Goal: Information Seeking & Learning: Learn about a topic

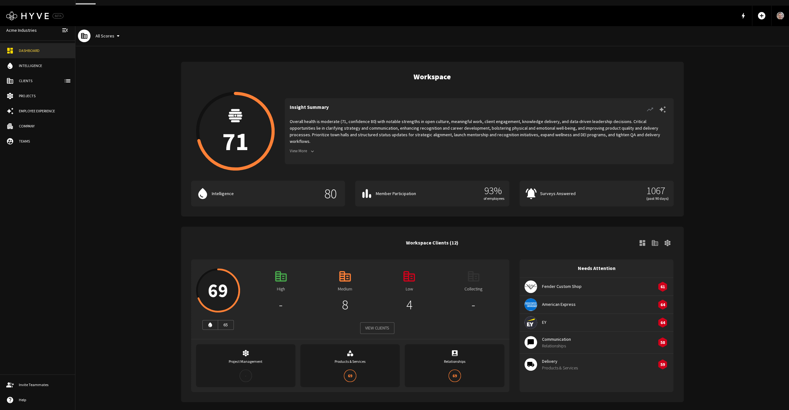
click at [311, 148] on icon "button" at bounding box center [313, 151] width 6 height 6
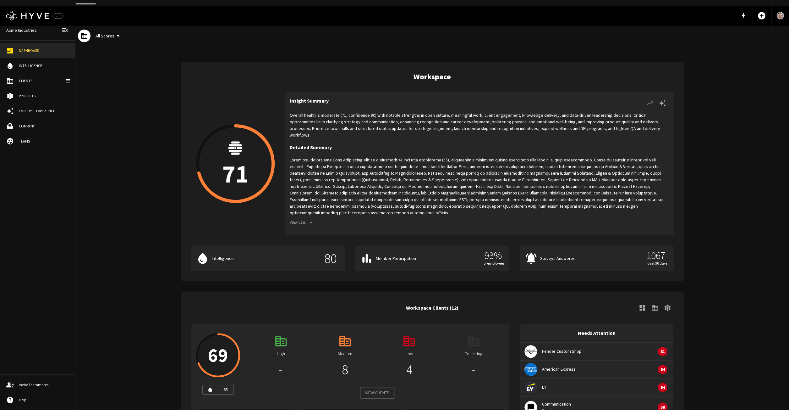
click at [345, 112] on p "Overall health is moderate (71, confidence 80) with notable strengths in open c…" at bounding box center [479, 125] width 379 height 26
drag, startPoint x: 345, startPoint y: 109, endPoint x: 513, endPoint y: 124, distance: 168.9
click at [513, 124] on p "Overall health is moderate (71, confidence 80) with notable strengths in open c…" at bounding box center [479, 125] width 379 height 26
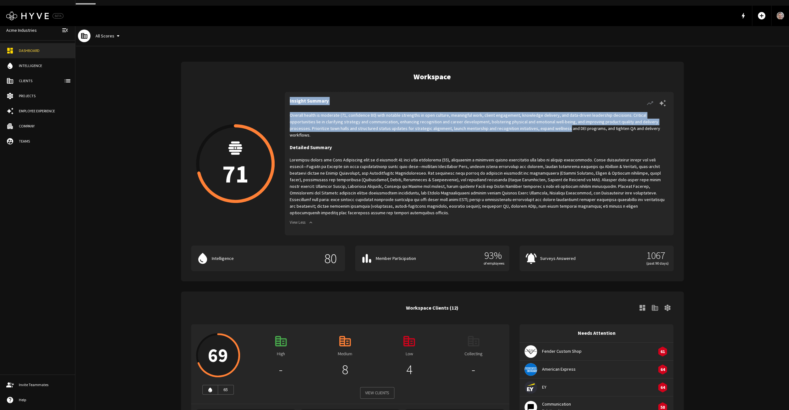
drag, startPoint x: 513, startPoint y: 124, endPoint x: 411, endPoint y: 105, distance: 103.7
click at [411, 112] on p "Overall health is moderate (71, confidence 80) with notable strengths in open c…" at bounding box center [479, 125] width 379 height 26
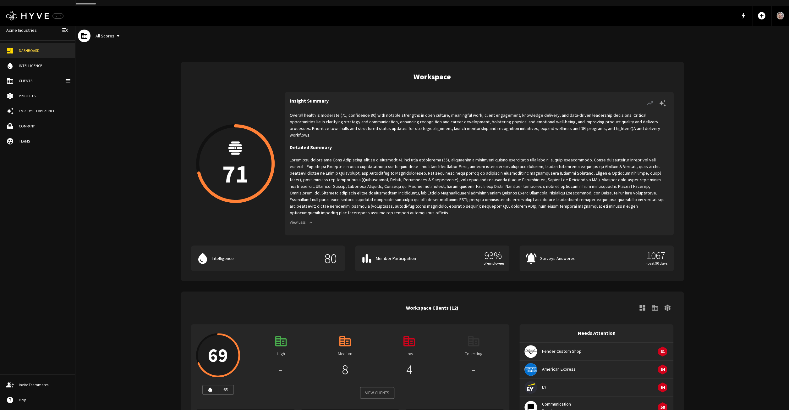
click at [411, 105] on div "Insight Summary Overall health is moderate (71, confidence 80) with notable str…" at bounding box center [479, 163] width 389 height 143
click at [372, 157] on p at bounding box center [479, 186] width 379 height 59
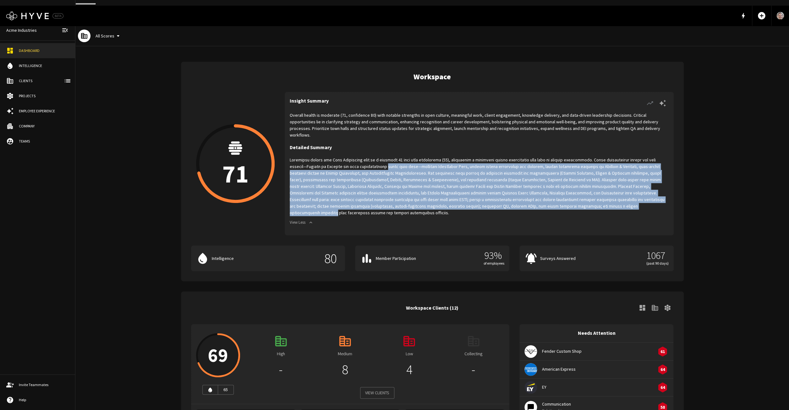
drag, startPoint x: 372, startPoint y: 153, endPoint x: 565, endPoint y: 195, distance: 197.3
click at [565, 195] on p at bounding box center [479, 186] width 379 height 59
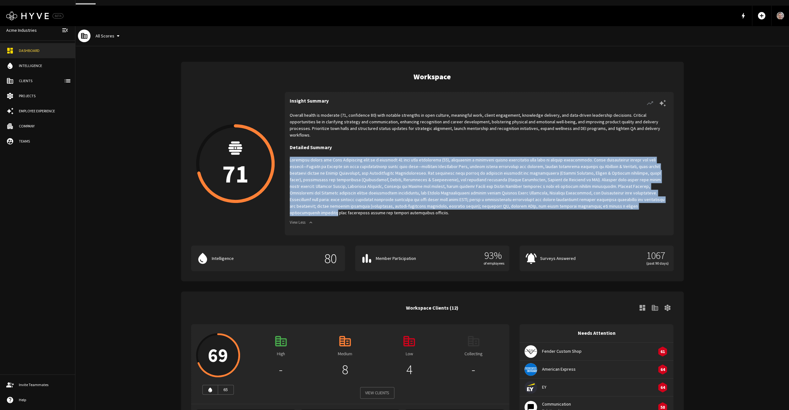
drag, startPoint x: 565, startPoint y: 195, endPoint x: 361, endPoint y: 141, distance: 210.7
click at [362, 157] on p at bounding box center [479, 186] width 379 height 59
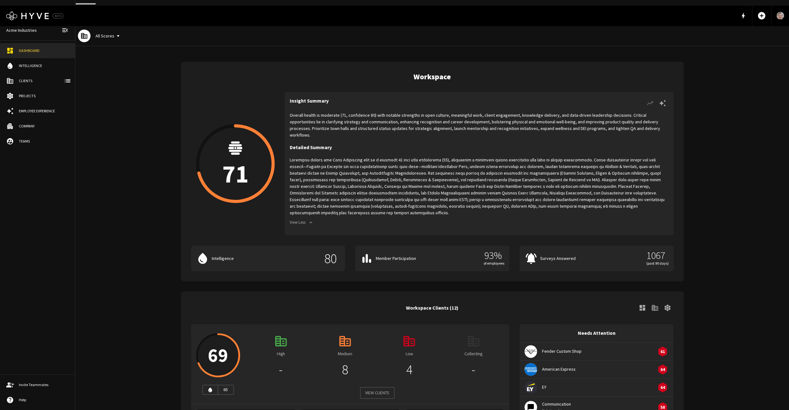
click at [361, 141] on div "Overall health is moderate (71, confidence 80) with notable strengths in open c…" at bounding box center [479, 171] width 379 height 118
click at [36, 48] on div "Dashboard" at bounding box center [44, 51] width 50 height 6
click at [361, 112] on p "Overall health is moderate (71, confidence 80) with notable strengths in open c…" at bounding box center [479, 125] width 379 height 26
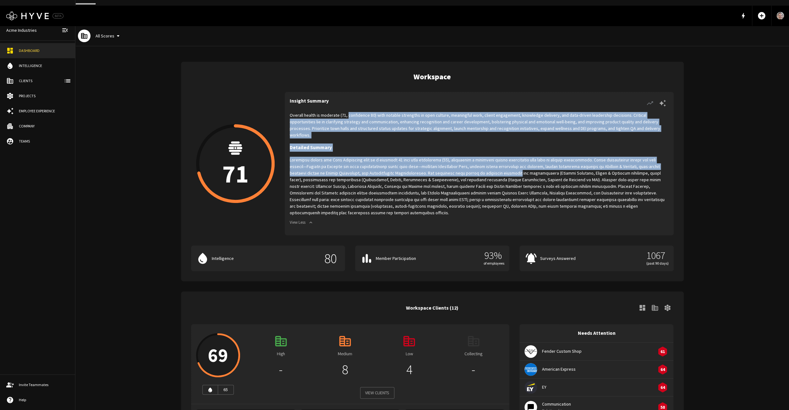
drag, startPoint x: 361, startPoint y: 108, endPoint x: 477, endPoint y: 163, distance: 128.1
click at [477, 138] on p "Overall health is moderate (71, confidence 80) with notable strengths in open c…" at bounding box center [479, 125] width 379 height 26
click at [477, 163] on p at bounding box center [479, 186] width 379 height 59
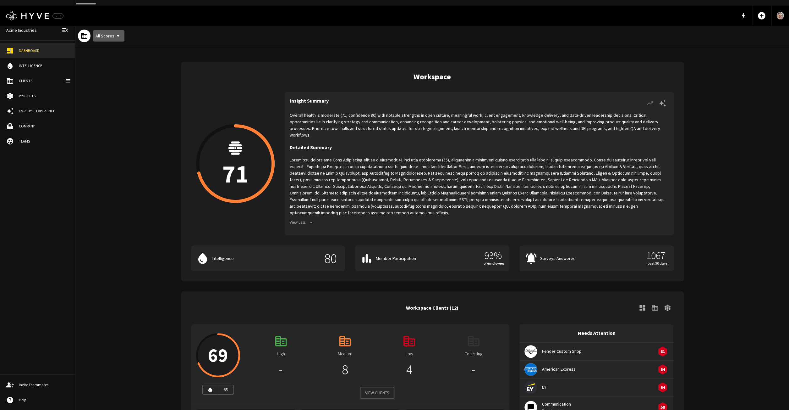
click at [110, 30] on button "All Scores" at bounding box center [108, 36] width 31 height 12
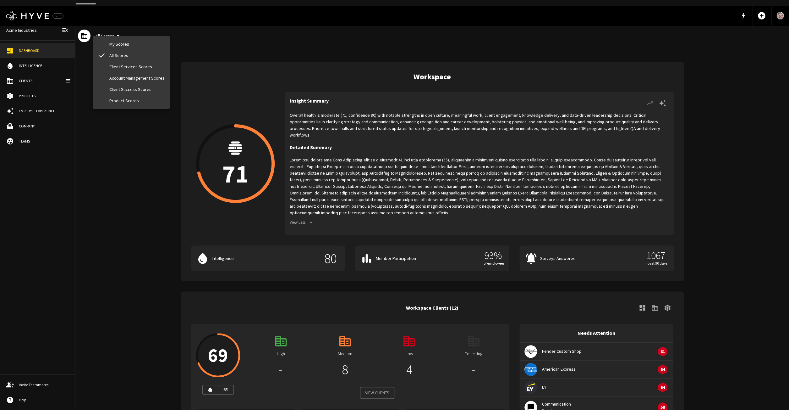
click at [122, 47] on li "My Scores" at bounding box center [131, 43] width 77 height 11
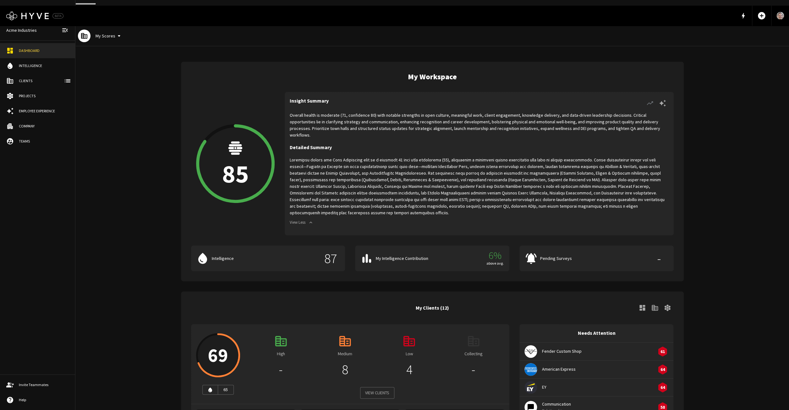
click at [340, 112] on p "Overall health is moderate (71, confidence 80) with notable strengths in open c…" at bounding box center [479, 125] width 379 height 26
drag, startPoint x: 340, startPoint y: 110, endPoint x: 380, endPoint y: 110, distance: 39.9
click at [380, 112] on p "Overall health is moderate (71, confidence 80) with notable strengths in open c…" at bounding box center [479, 125] width 379 height 26
drag, startPoint x: 380, startPoint y: 110, endPoint x: 324, endPoint y: 110, distance: 55.3
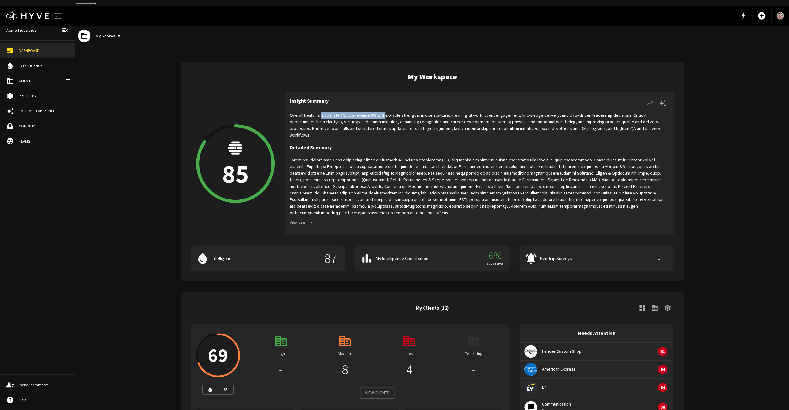
click at [324, 112] on p "Overall health is moderate (71, confidence 80) with notable strengths in open c…" at bounding box center [479, 125] width 379 height 26
drag, startPoint x: 324, startPoint y: 110, endPoint x: 392, endPoint y: 110, distance: 67.6
click at [392, 112] on p "Overall health is moderate (71, confidence 80) with notable strengths in open c…" at bounding box center [479, 125] width 379 height 26
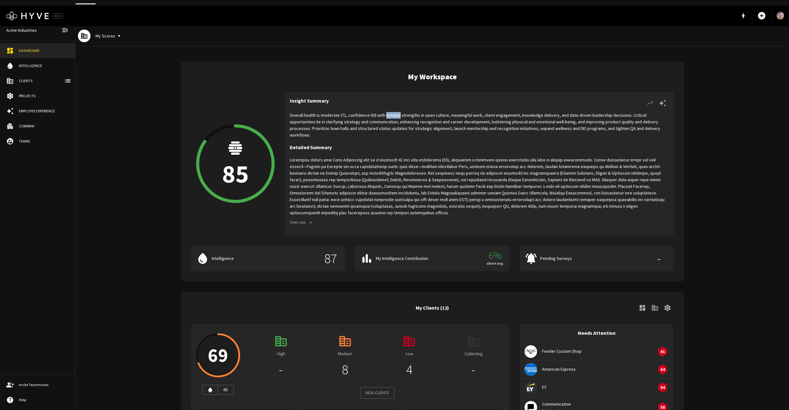
click at [392, 112] on p "Overall health is moderate (71, confidence 80) with notable strengths in open c…" at bounding box center [479, 125] width 379 height 26
click at [361, 112] on p "Overall health is moderate (71, confidence 80) with notable strengths in open c…" at bounding box center [479, 125] width 379 height 26
drag, startPoint x: 361, startPoint y: 110, endPoint x: 341, endPoint y: 110, distance: 20.1
click at [341, 112] on p "Overall health is moderate (71, confidence 80) with notable strengths in open c…" at bounding box center [479, 125] width 379 height 26
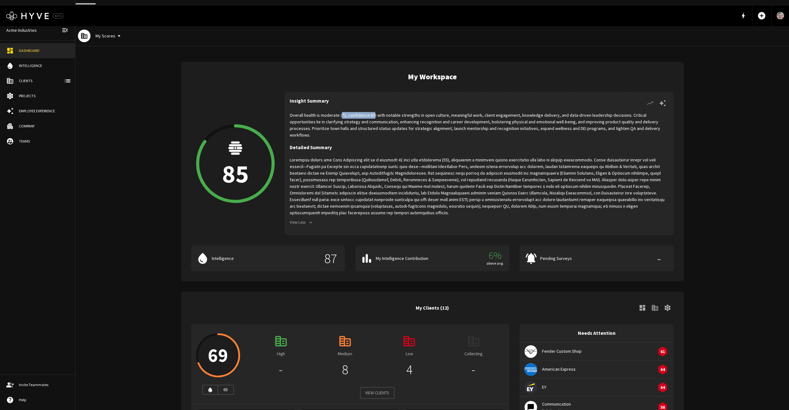
drag, startPoint x: 341, startPoint y: 110, endPoint x: 367, endPoint y: 110, distance: 25.8
click at [367, 112] on p "Overall health is moderate (71, confidence 80) with notable strengths in open c…" at bounding box center [479, 125] width 379 height 26
drag, startPoint x: 368, startPoint y: 110, endPoint x: 342, endPoint y: 110, distance: 26.4
click at [342, 112] on p "Overall health is moderate (71, confidence 80) with notable strengths in open c…" at bounding box center [479, 125] width 379 height 26
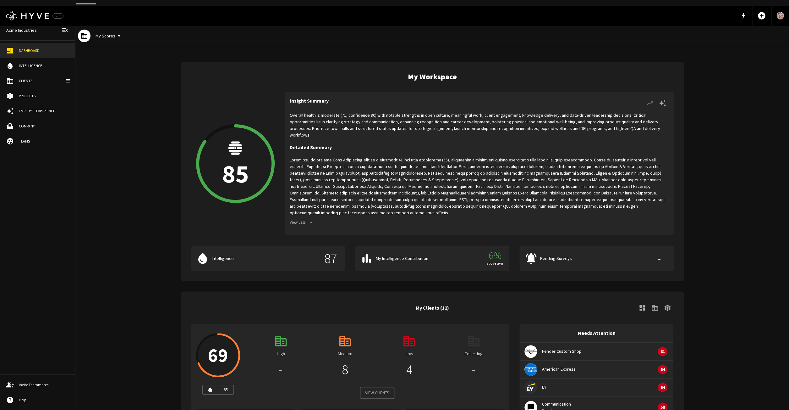
click at [342, 112] on p "Overall health is moderate (71, confidence 80) with notable strengths in open c…" at bounding box center [479, 125] width 379 height 26
drag, startPoint x: 342, startPoint y: 110, endPoint x: 369, endPoint y: 110, distance: 27.3
click at [369, 112] on p "Overall health is moderate (71, confidence 80) with notable strengths in open c…" at bounding box center [479, 125] width 379 height 26
drag, startPoint x: 369, startPoint y: 110, endPoint x: 340, endPoint y: 110, distance: 28.9
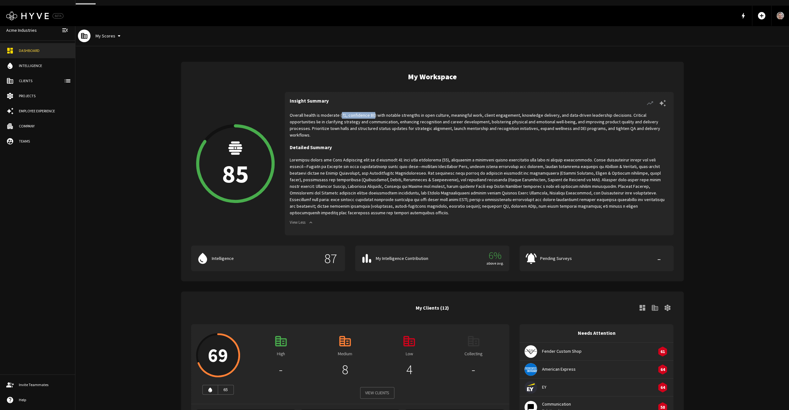
click at [340, 112] on p "Overall health is moderate (71, confidence 80) with notable strengths in open c…" at bounding box center [479, 125] width 379 height 26
drag, startPoint x: 340, startPoint y: 110, endPoint x: 370, endPoint y: 110, distance: 29.5
click at [370, 112] on p "Overall health is moderate (71, confidence 80) with notable strengths in open c…" at bounding box center [479, 125] width 379 height 26
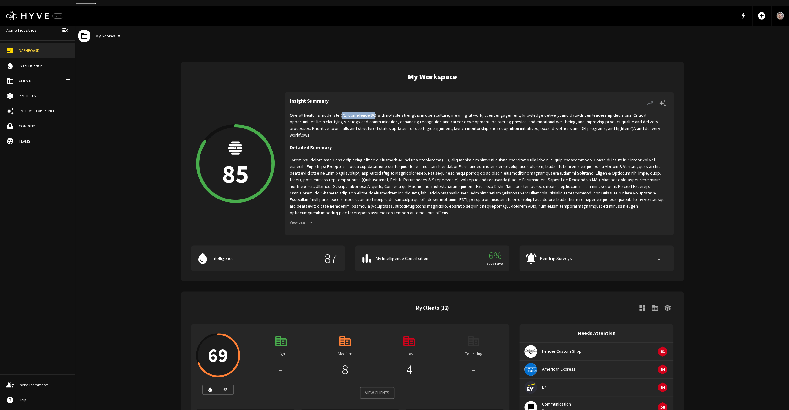
drag, startPoint x: 370, startPoint y: 110, endPoint x: 340, endPoint y: 111, distance: 29.6
click at [340, 112] on p "Overall health is moderate (71, confidence 80) with notable strengths in open c…" at bounding box center [479, 125] width 379 height 26
drag, startPoint x: 340, startPoint y: 111, endPoint x: 377, endPoint y: 111, distance: 36.8
click at [377, 112] on p "Overall health is moderate (71, confidence 80) with notable strengths in open c…" at bounding box center [479, 125] width 379 height 26
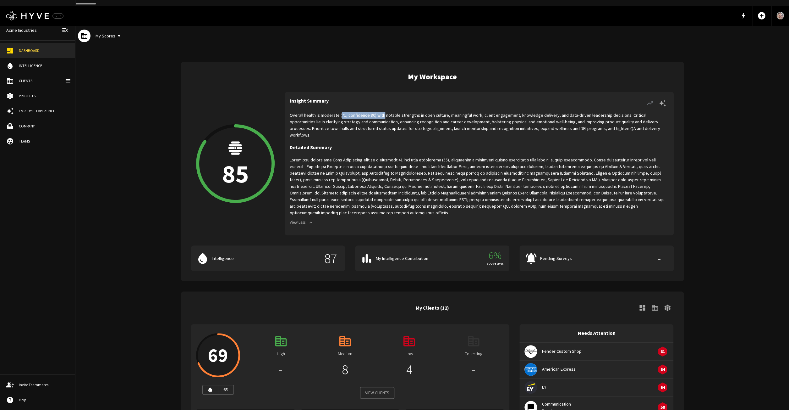
click at [377, 112] on p "Overall health is moderate (71, confidence 80) with notable strengths in open c…" at bounding box center [479, 125] width 379 height 26
click at [111, 32] on button "My Scores" at bounding box center [109, 36] width 32 height 12
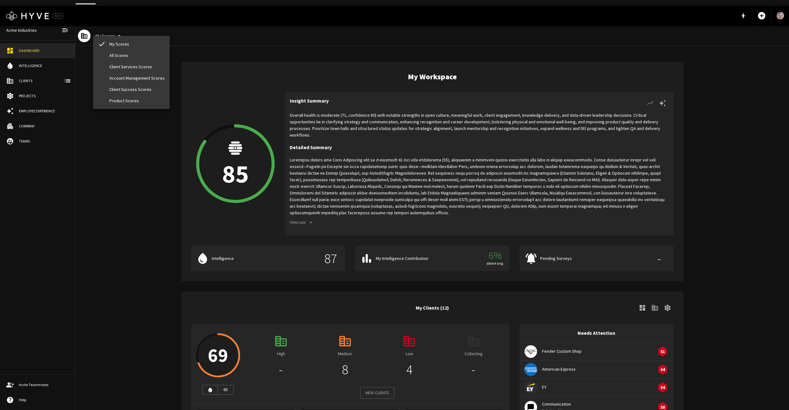
click at [117, 55] on li "All Scores" at bounding box center [131, 55] width 77 height 11
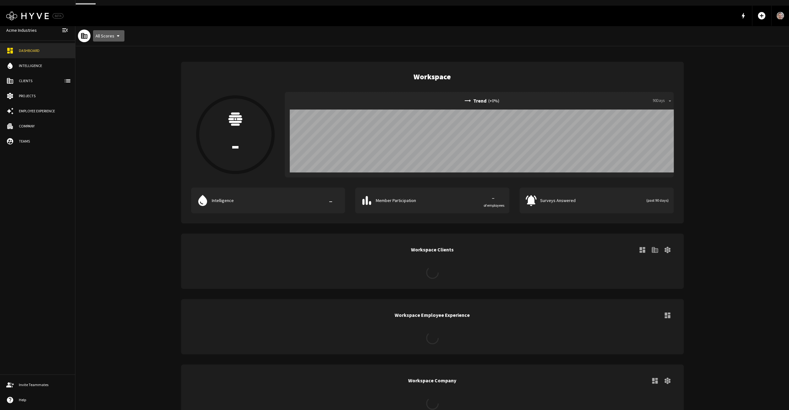
click at [118, 32] on icon "button" at bounding box center [118, 36] width 8 height 8
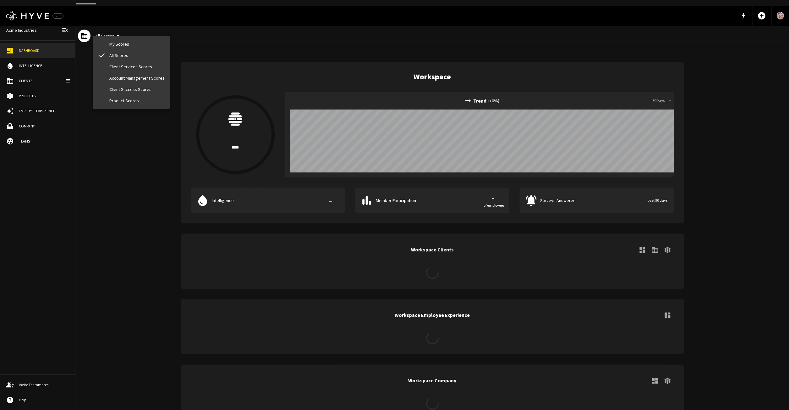
click at [120, 44] on li "My Scores" at bounding box center [131, 43] width 77 height 11
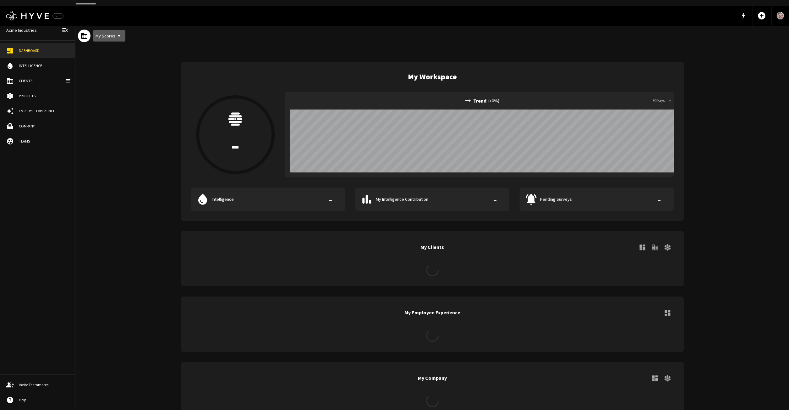
click at [120, 36] on button "My Scores" at bounding box center [109, 36] width 32 height 12
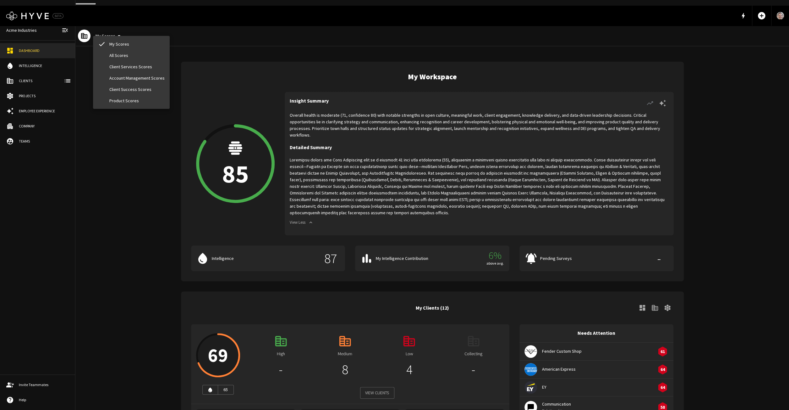
click at [120, 56] on li "All Scores" at bounding box center [131, 55] width 77 height 11
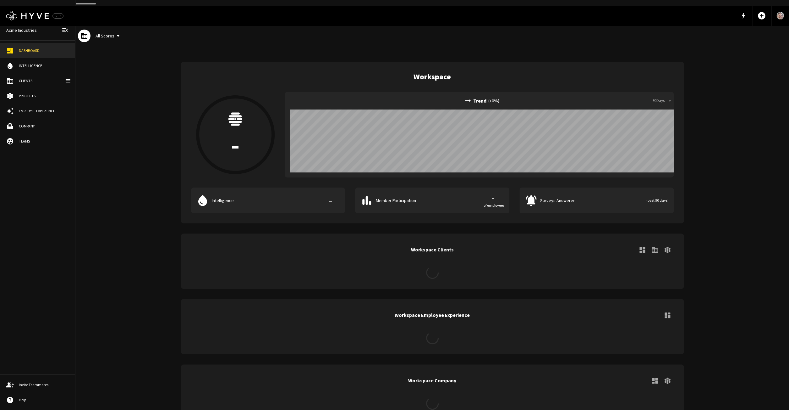
click at [117, 32] on icon "button" at bounding box center [118, 36] width 8 height 8
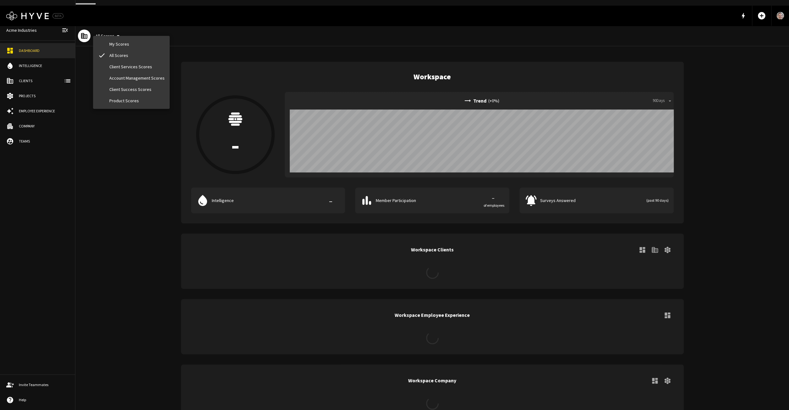
click at [121, 44] on li "My Scores" at bounding box center [131, 43] width 77 height 11
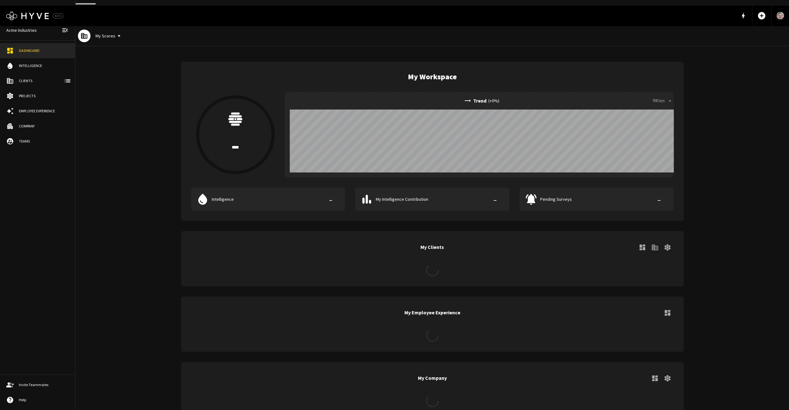
click at [101, 30] on button "My Scores" at bounding box center [109, 36] width 32 height 12
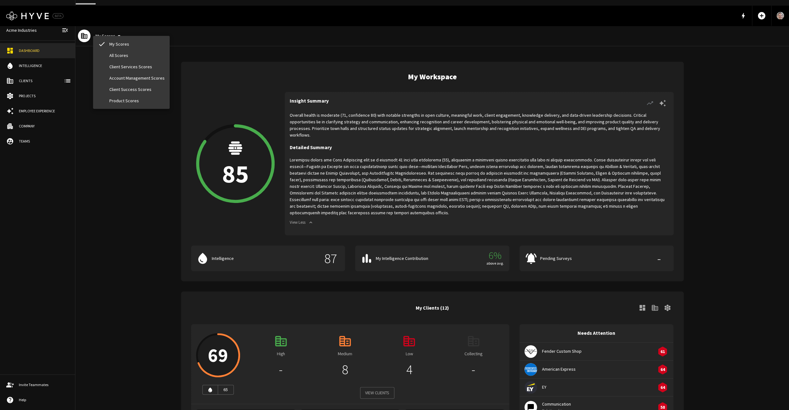
click at [376, 118] on div at bounding box center [394, 205] width 789 height 410
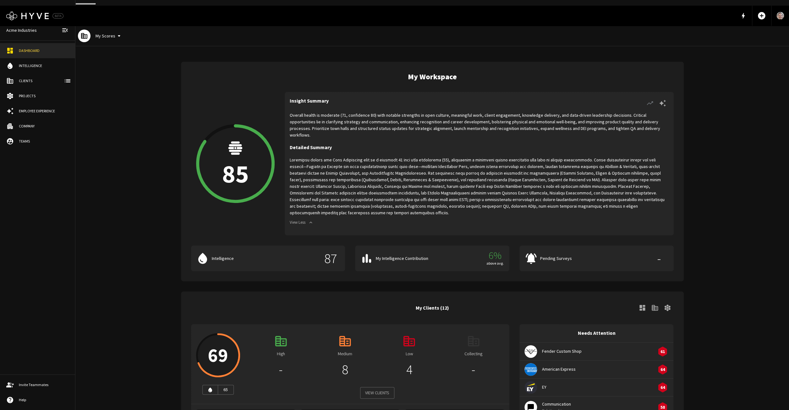
click at [357, 112] on p "Overall health is moderate (71, confidence 80) with notable strengths in open c…" at bounding box center [479, 125] width 379 height 26
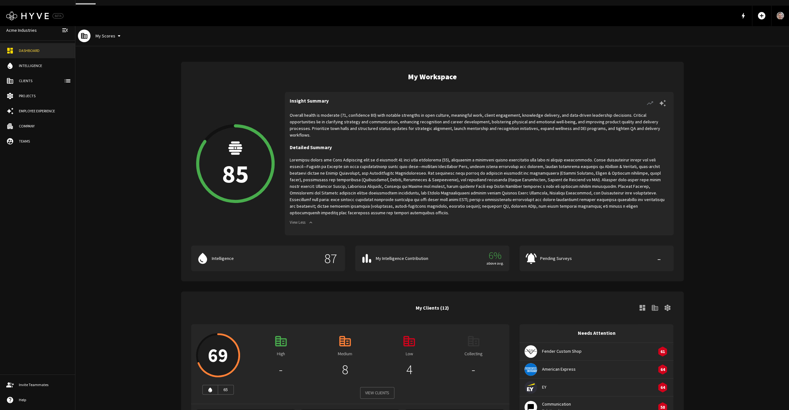
click at [357, 112] on p "Overall health is moderate (71, confidence 80) with notable strengths in open c…" at bounding box center [479, 125] width 379 height 26
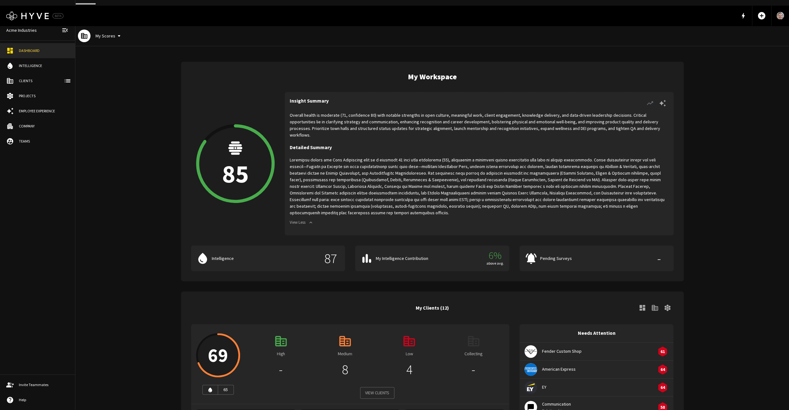
click at [341, 112] on p "Overall health is moderate (71, confidence 80) with notable strengths in open c…" at bounding box center [479, 125] width 379 height 26
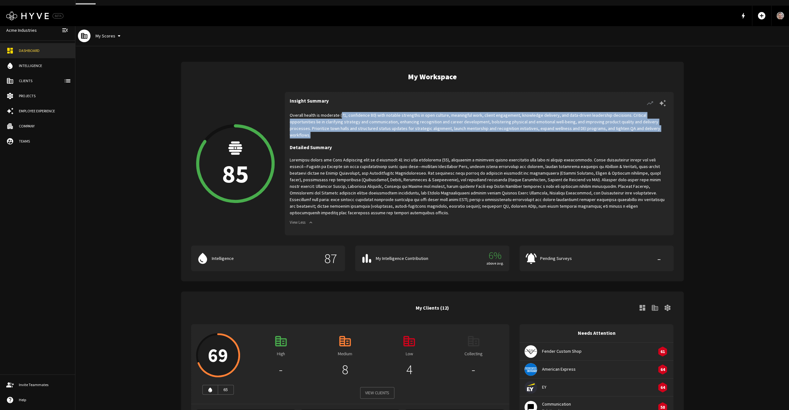
drag, startPoint x: 341, startPoint y: 109, endPoint x: 614, endPoint y: 129, distance: 273.9
click at [614, 131] on p "Overall health is moderate (71, confidence 80) with notable strengths in open c…" at bounding box center [479, 125] width 379 height 26
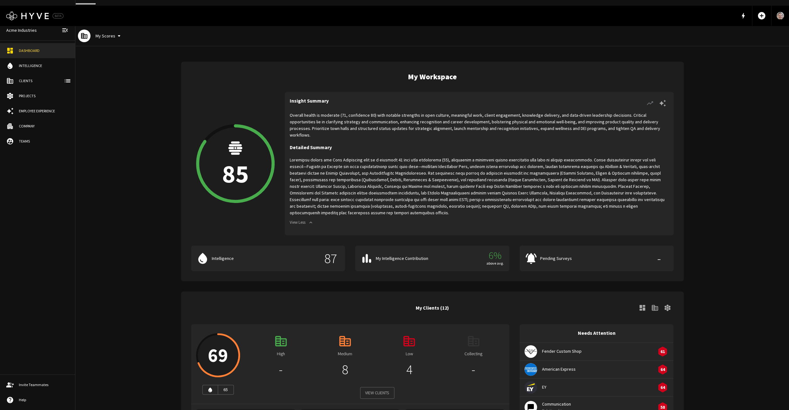
click at [628, 121] on p "Overall health is moderate (71, confidence 80) with notable strengths in open c…" at bounding box center [479, 125] width 379 height 26
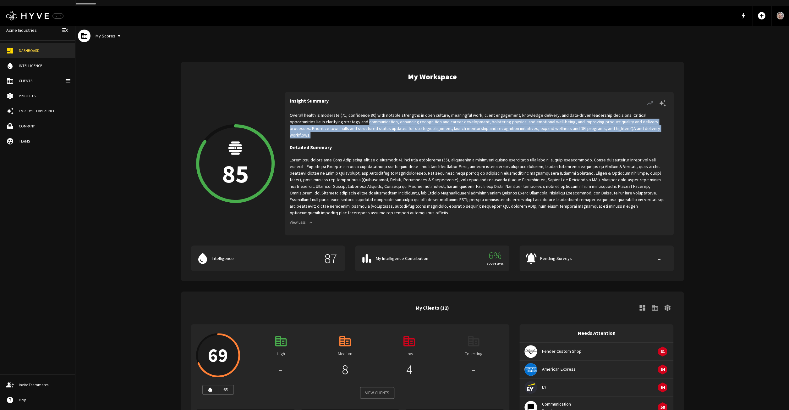
drag, startPoint x: 628, startPoint y: 121, endPoint x: 345, endPoint y: 114, distance: 283.0
click at [345, 114] on p "Overall health is moderate (71, confidence 80) with notable strengths in open c…" at bounding box center [479, 125] width 379 height 26
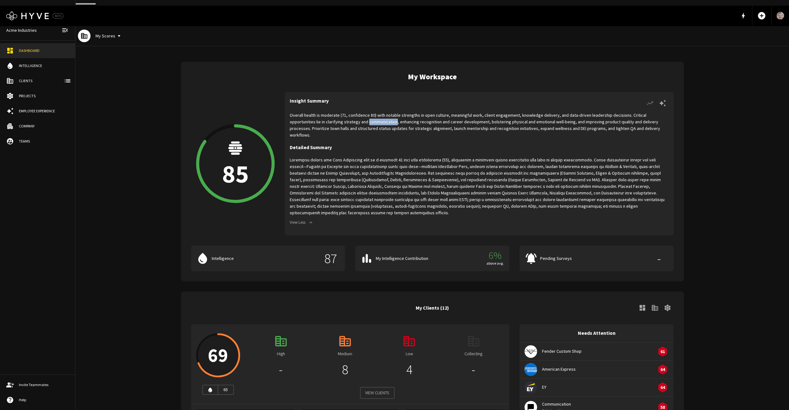
click at [345, 114] on p "Overall health is moderate (71, confidence 80) with notable strengths in open c…" at bounding box center [479, 125] width 379 height 26
click at [335, 114] on p "Overall health is moderate (71, confidence 80) with notable strengths in open c…" at bounding box center [479, 125] width 379 height 26
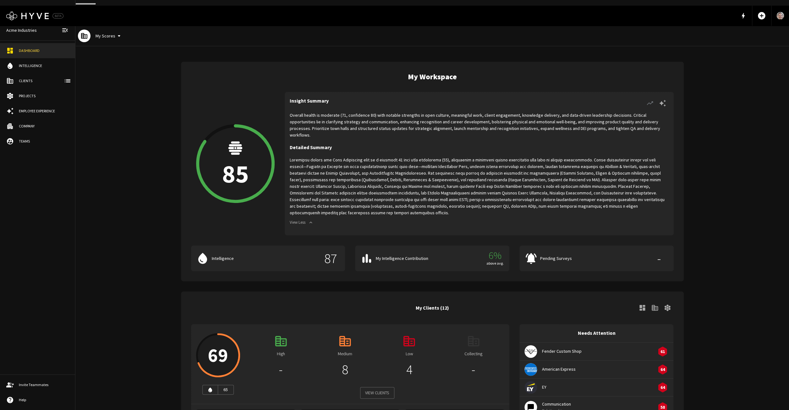
click at [335, 114] on p "Overall health is moderate (71, confidence 80) with notable strengths in open c…" at bounding box center [479, 125] width 379 height 26
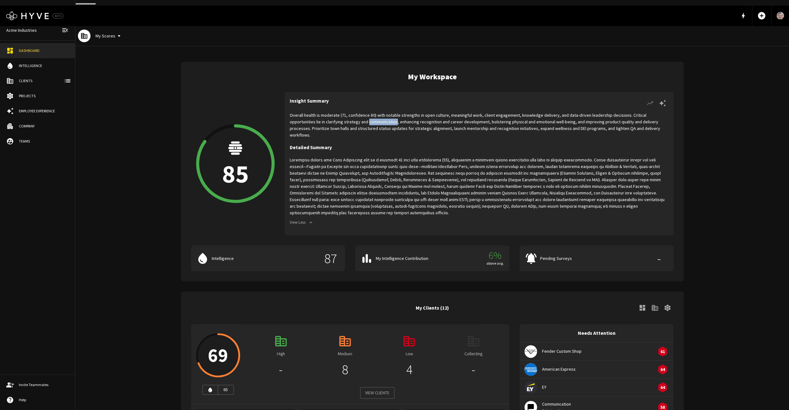
click at [335, 114] on p "Overall health is moderate (71, confidence 80) with notable strengths in open c…" at bounding box center [479, 125] width 379 height 26
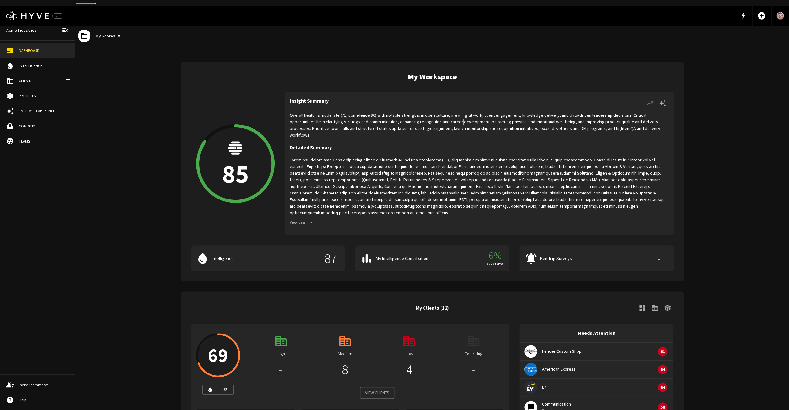
click at [429, 113] on p "Overall health is moderate (71, confidence 80) with notable strengths in open c…" at bounding box center [479, 125] width 379 height 26
click at [105, 30] on button "My Scores" at bounding box center [109, 36] width 32 height 12
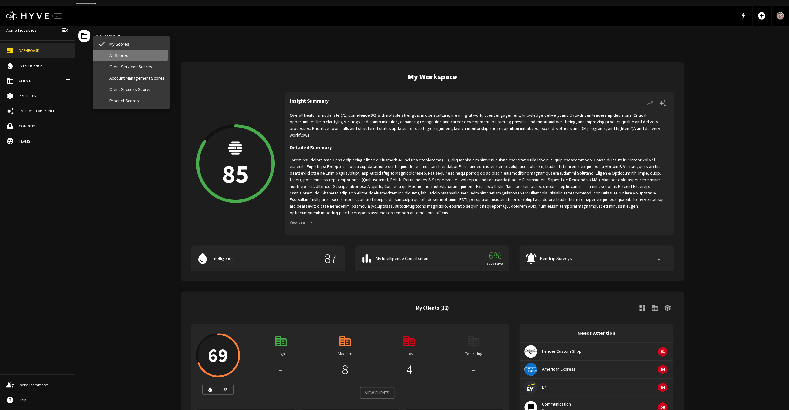
click at [110, 53] on li "All Scores" at bounding box center [131, 55] width 77 height 11
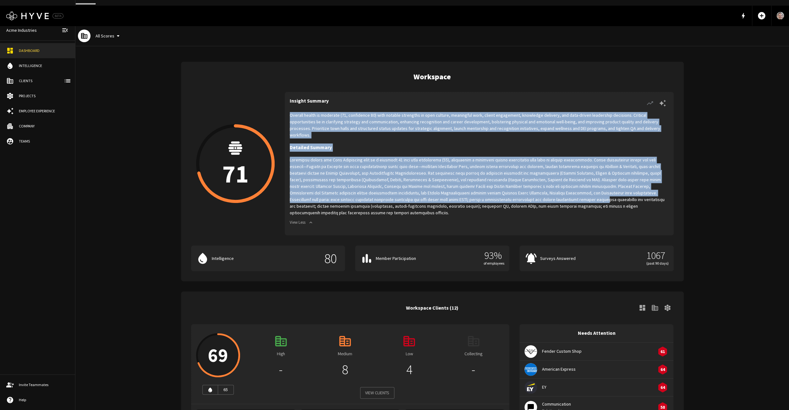
drag, startPoint x: 291, startPoint y: 96, endPoint x: 524, endPoint y: 190, distance: 251.4
click at [524, 190] on div "Insight Summary Overall health is moderate (71, confidence 80) with notable str…" at bounding box center [479, 163] width 389 height 143
click at [524, 190] on p at bounding box center [479, 186] width 379 height 59
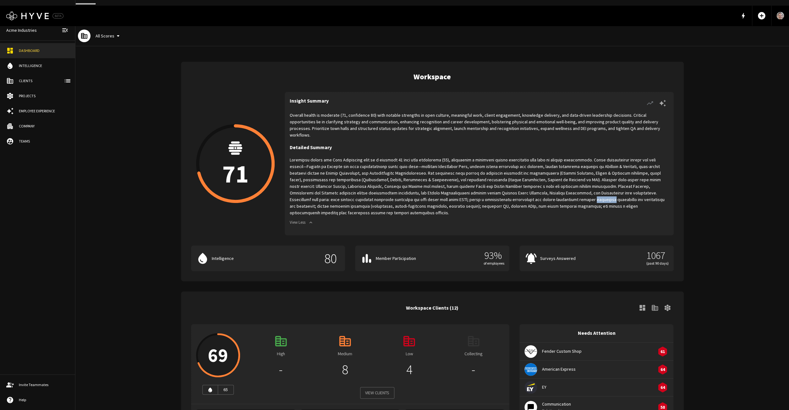
click at [524, 190] on p at bounding box center [479, 186] width 379 height 59
drag, startPoint x: 524, startPoint y: 190, endPoint x: 402, endPoint y: 145, distance: 130.9
click at [402, 157] on p at bounding box center [479, 186] width 379 height 59
click at [311, 218] on button "View Less" at bounding box center [302, 223] width 25 height 10
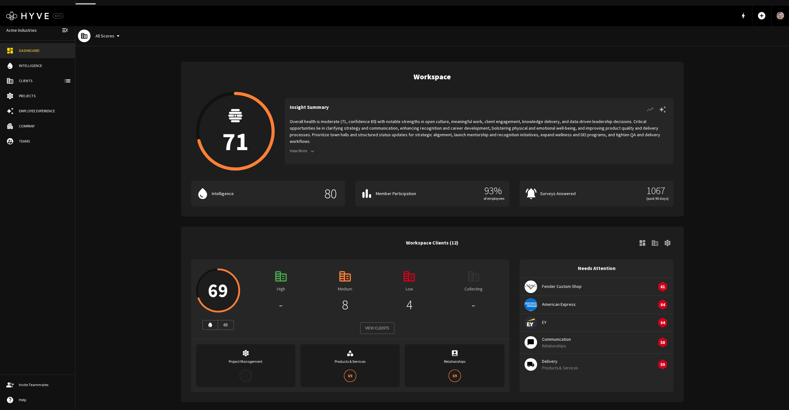
click at [307, 136] on div "Overall health is moderate (71, confidence 80) with notable strengths in open c…" at bounding box center [479, 138] width 379 height 41
click at [306, 146] on button "View More" at bounding box center [303, 151] width 26 height 10
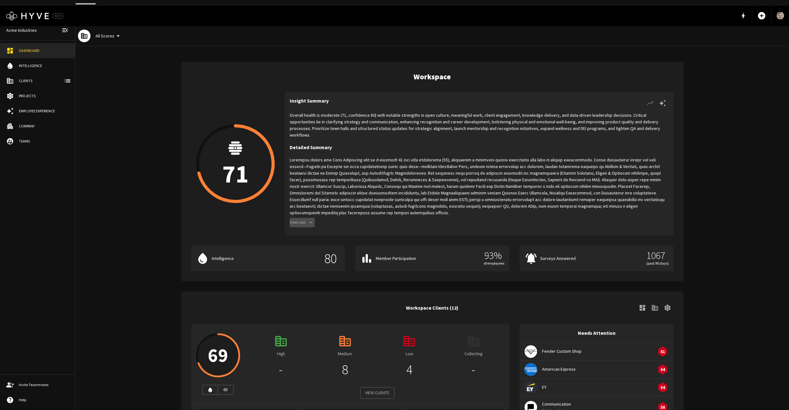
click at [302, 218] on button "View Less" at bounding box center [302, 223] width 25 height 10
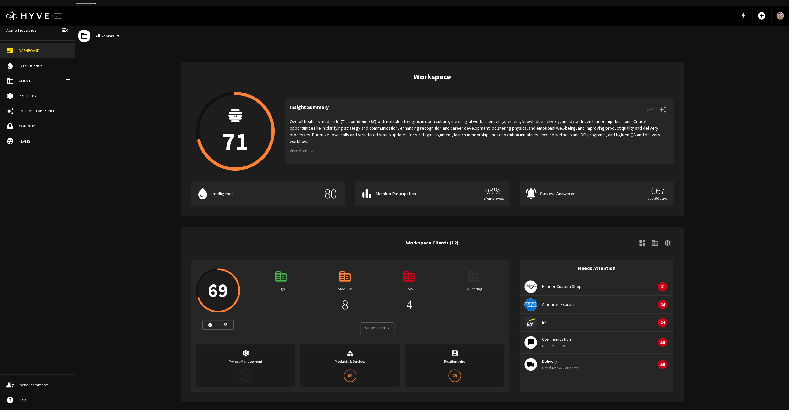
click at [309, 133] on p "Overall health is moderate (71, confidence 80) with notable strengths in open c…" at bounding box center [479, 131] width 379 height 26
click at [309, 146] on button "View More" at bounding box center [303, 151] width 26 height 10
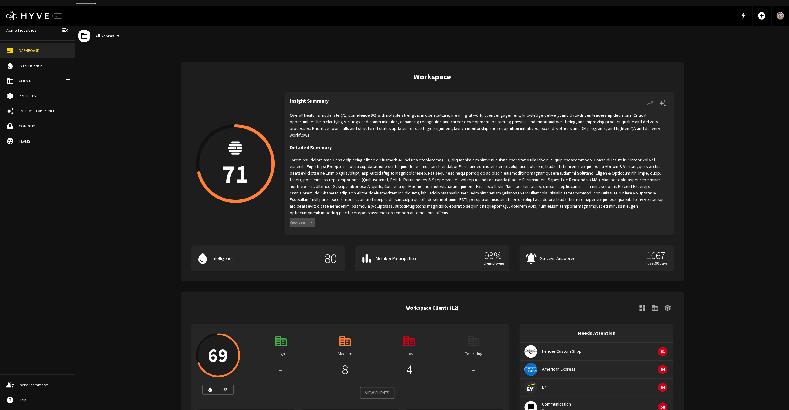
click at [310, 219] on icon "button" at bounding box center [311, 222] width 6 height 6
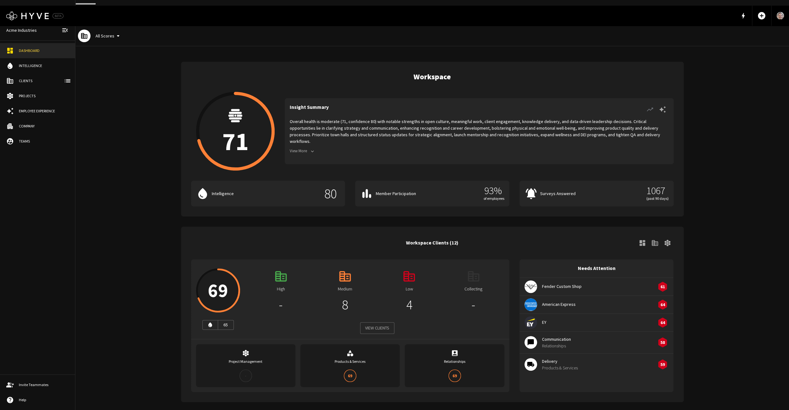
click at [311, 148] on icon "button" at bounding box center [313, 151] width 6 height 6
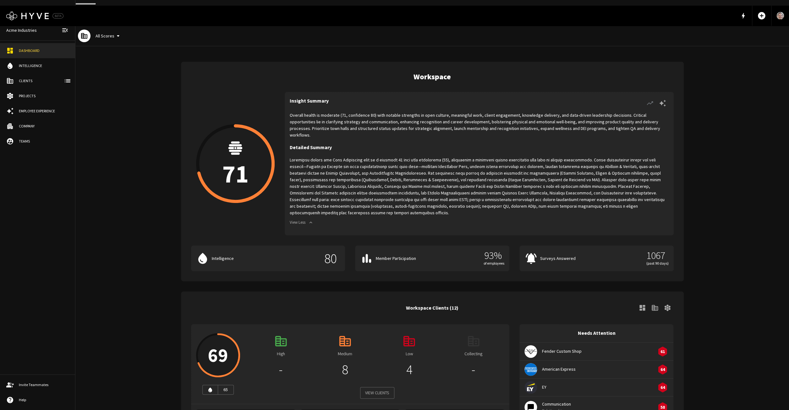
click at [328, 118] on p "Overall health is moderate (71, confidence 80) with notable strengths in open c…" at bounding box center [479, 125] width 379 height 26
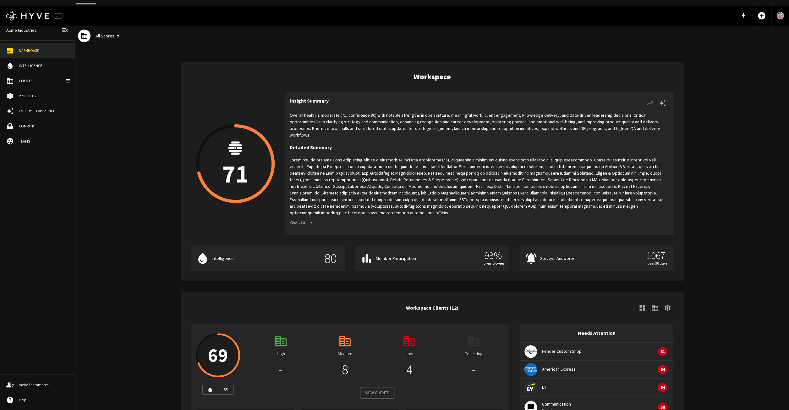
click at [329, 118] on p "Overall health is moderate (71, confidence 80) with notable strengths in open c…" at bounding box center [479, 125] width 379 height 26
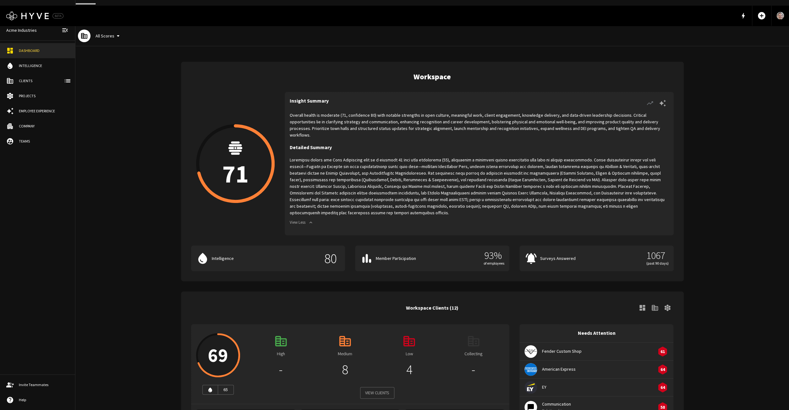
click at [329, 118] on p "Overall health is moderate (71, confidence 80) with notable strengths in open c…" at bounding box center [479, 125] width 379 height 26
click at [414, 167] on p at bounding box center [479, 186] width 379 height 59
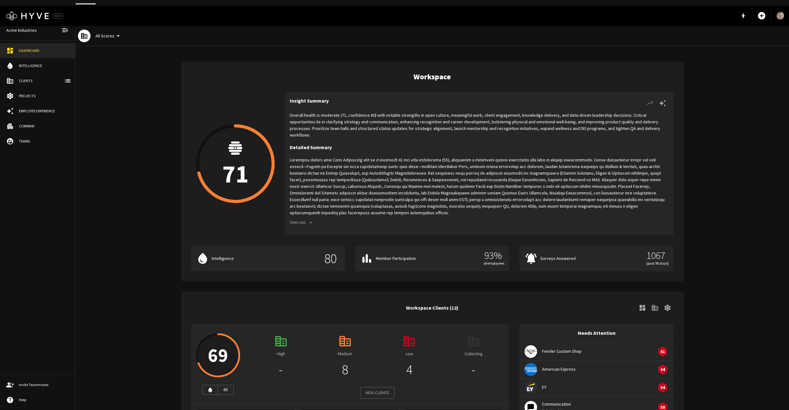
click at [414, 167] on p at bounding box center [479, 186] width 379 height 59
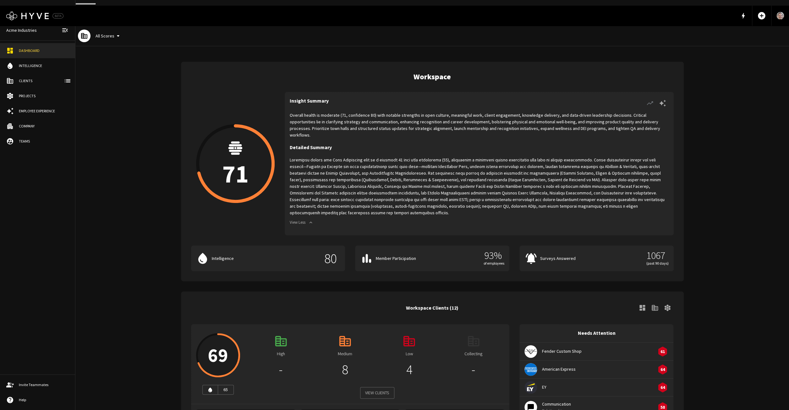
click at [414, 167] on p at bounding box center [479, 186] width 379 height 59
click at [390, 180] on p at bounding box center [479, 186] width 379 height 59
click at [629, 162] on p at bounding box center [479, 186] width 379 height 59
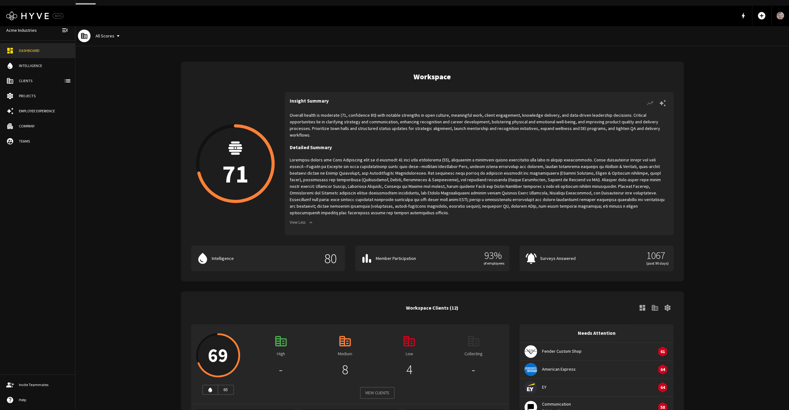
click at [629, 162] on p at bounding box center [479, 186] width 379 height 59
click at [492, 114] on p "Overall health is moderate (71, confidence 80) with notable strengths in open c…" at bounding box center [479, 125] width 379 height 26
click at [453, 127] on div "Overall health is moderate (71, confidence 80) with notable strengths in open c…" at bounding box center [479, 171] width 379 height 118
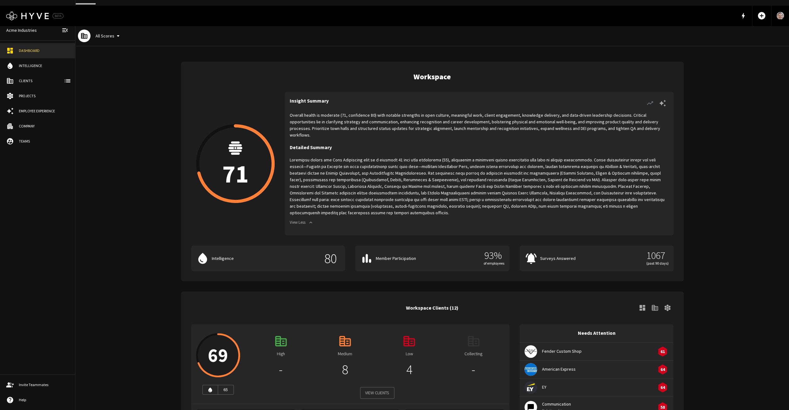
click at [417, 134] on div "Overall health is moderate (71, confidence 80) with notable strengths in open c…" at bounding box center [479, 171] width 379 height 118
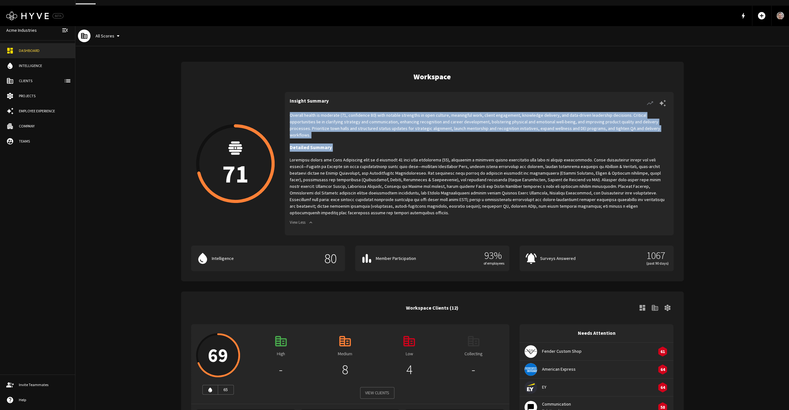
drag, startPoint x: 417, startPoint y: 134, endPoint x: 474, endPoint y: 190, distance: 79.6
click at [474, 190] on div "Overall health is moderate (71, confidence 80) with notable strengths in open c…" at bounding box center [479, 171] width 379 height 118
click at [474, 190] on p at bounding box center [479, 186] width 379 height 59
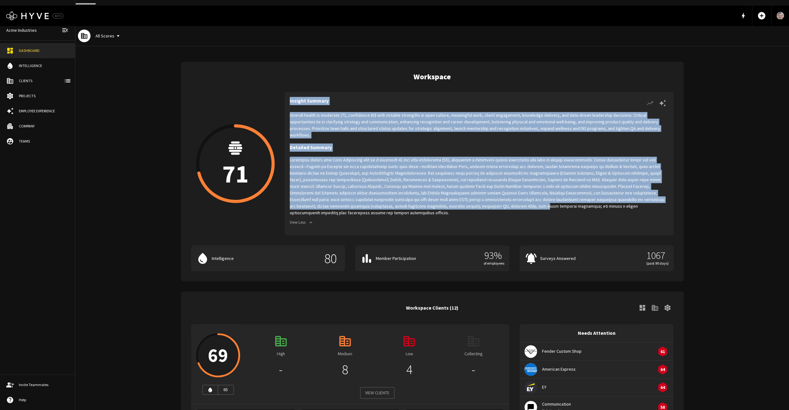
drag, startPoint x: 459, startPoint y: 197, endPoint x: 454, endPoint y: 101, distance: 96.0
click at [454, 157] on p at bounding box center [479, 186] width 379 height 59
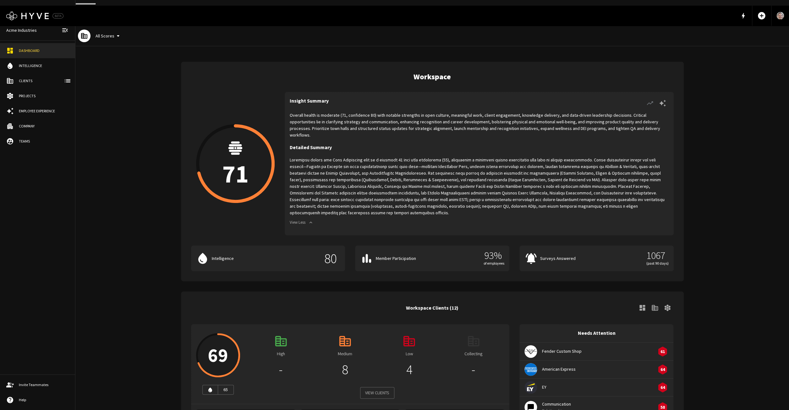
click at [454, 101] on div at bounding box center [499, 103] width 340 height 13
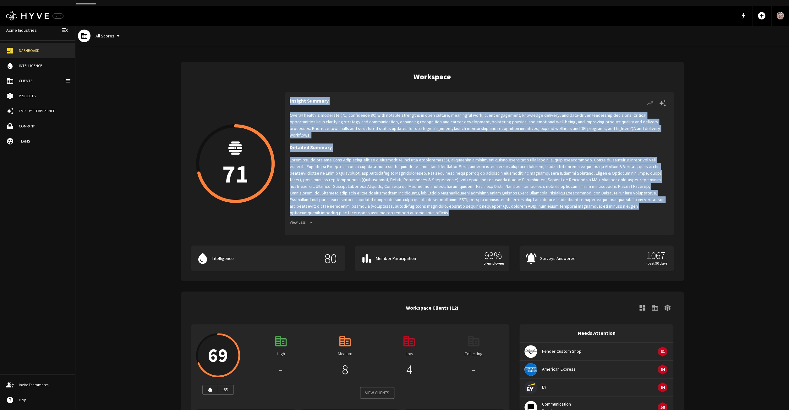
drag, startPoint x: 454, startPoint y: 101, endPoint x: 453, endPoint y: 203, distance: 101.5
click at [453, 203] on div "Insight Summary Overall health is moderate (71, confidence 80) with notable str…" at bounding box center [479, 163] width 389 height 143
click at [453, 203] on p at bounding box center [479, 186] width 379 height 59
drag, startPoint x: 453, startPoint y: 203, endPoint x: 438, endPoint y: 99, distance: 104.5
click at [438, 157] on p at bounding box center [479, 186] width 379 height 59
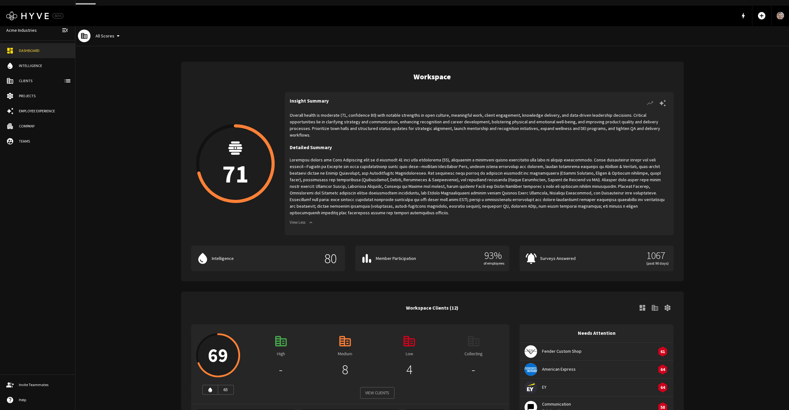
click at [438, 99] on div at bounding box center [499, 103] width 340 height 13
drag, startPoint x: 438, startPoint y: 99, endPoint x: 426, endPoint y: 201, distance: 102.2
click at [426, 201] on div "Insight Summary Overall health is moderate (71, confidence 80) with notable str…" at bounding box center [479, 163] width 389 height 143
click at [426, 201] on p at bounding box center [479, 186] width 379 height 59
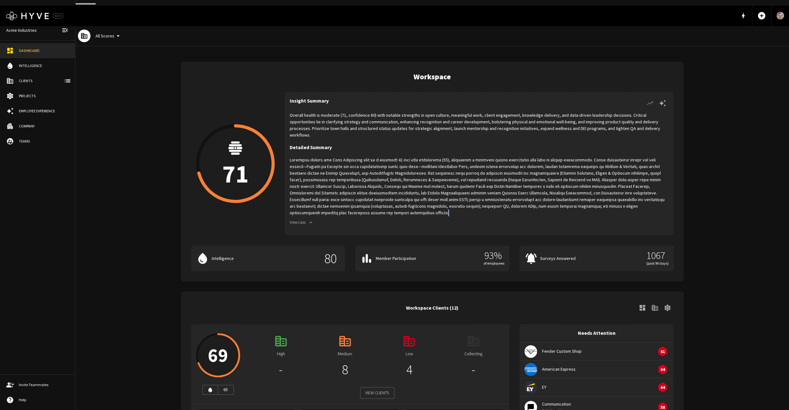
click at [426, 201] on p at bounding box center [479, 186] width 379 height 59
drag, startPoint x: 426, startPoint y: 201, endPoint x: 298, endPoint y: 92, distance: 167.9
click at [298, 157] on p at bounding box center [479, 186] width 379 height 59
click at [298, 97] on h6 "Insight Summary" at bounding box center [309, 103] width 39 height 13
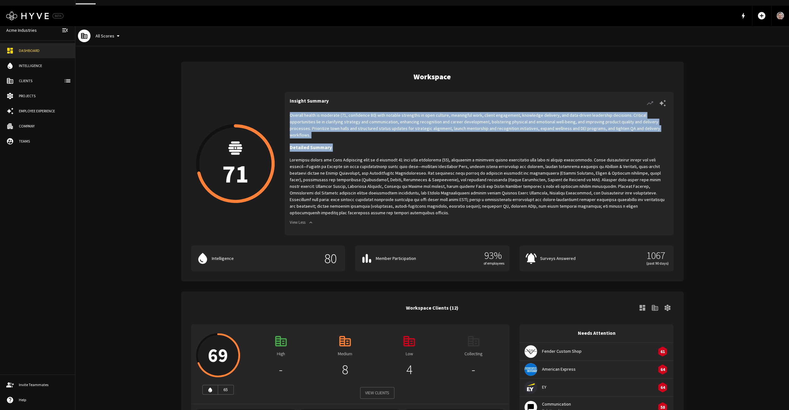
drag, startPoint x: 298, startPoint y: 92, endPoint x: 399, endPoint y: 201, distance: 148.3
click at [399, 201] on div "Insight Summary Overall health is moderate (71, confidence 80) with notable str…" at bounding box center [479, 163] width 389 height 143
click at [399, 201] on p at bounding box center [479, 186] width 379 height 59
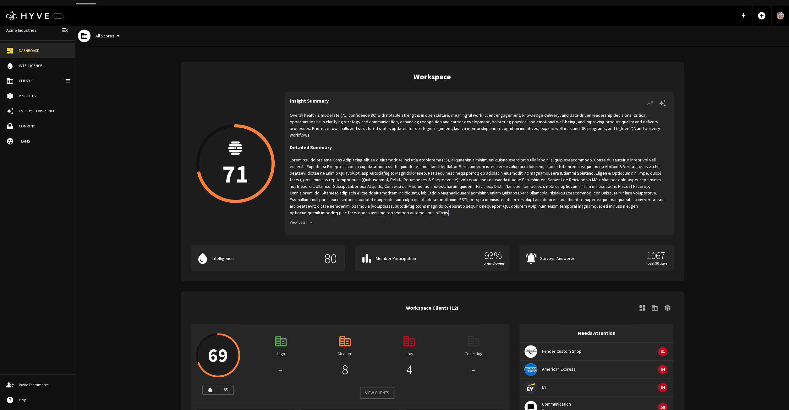
click at [399, 201] on p at bounding box center [479, 186] width 379 height 59
drag, startPoint x: 399, startPoint y: 201, endPoint x: 299, endPoint y: 95, distance: 145.4
click at [300, 157] on p at bounding box center [479, 186] width 379 height 59
click at [299, 97] on h6 "Insight Summary" at bounding box center [309, 103] width 39 height 13
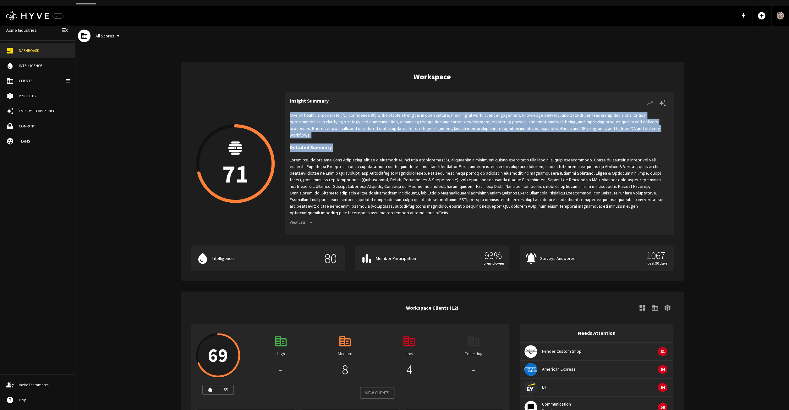
drag, startPoint x: 299, startPoint y: 95, endPoint x: 416, endPoint y: 185, distance: 147.5
click at [416, 185] on div "Insight Summary Overall health is moderate (71, confidence 80) with notable str…" at bounding box center [479, 163] width 389 height 143
click at [416, 185] on p at bounding box center [479, 186] width 379 height 59
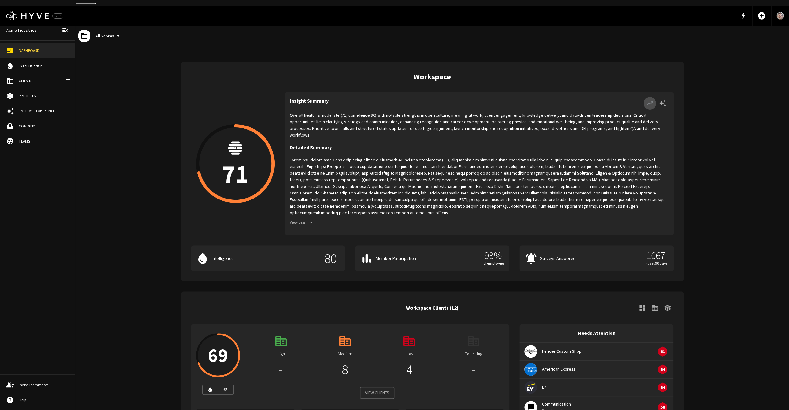
click at [650, 99] on icon "button" at bounding box center [650, 103] width 8 height 8
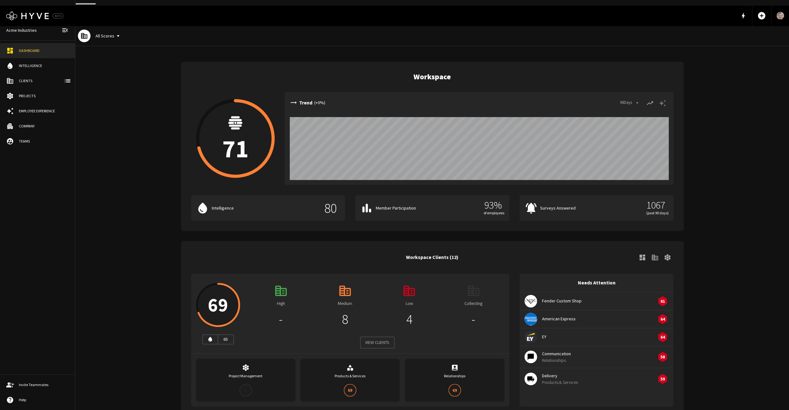
click at [664, 99] on icon "button" at bounding box center [663, 103] width 8 height 8
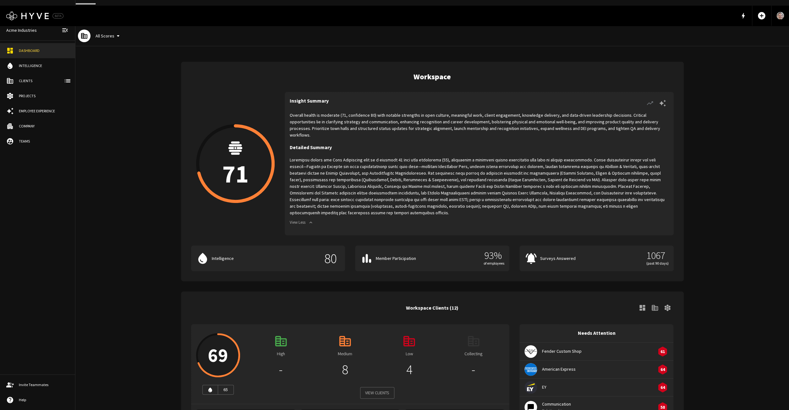
click at [652, 101] on icon "button" at bounding box center [650, 103] width 6 height 4
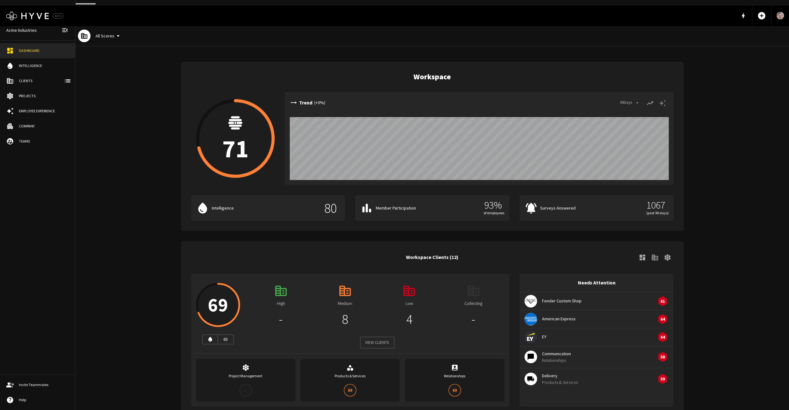
click at [109, 33] on button "All Scores" at bounding box center [108, 36] width 31 height 12
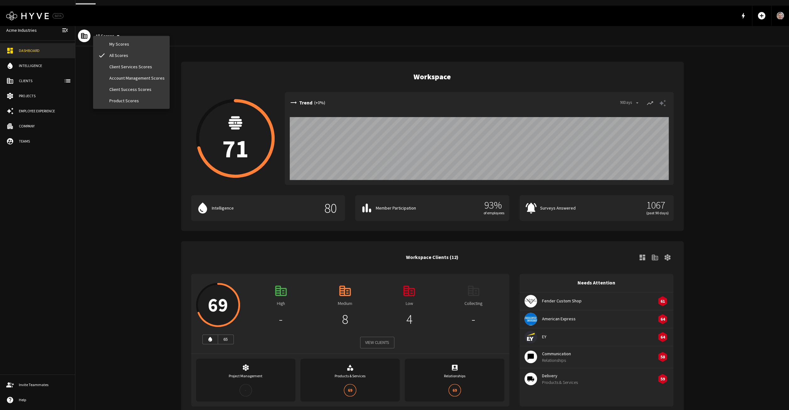
click at [129, 48] on li "My Scores" at bounding box center [131, 43] width 77 height 11
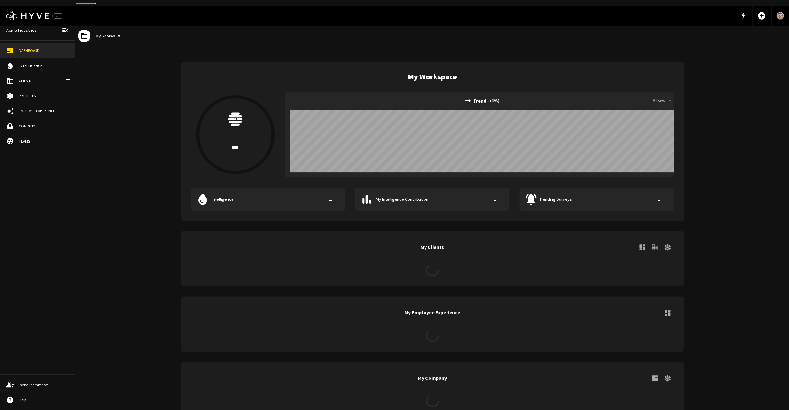
click at [111, 17] on div "Logo Created with Sketch. BETA add_circle" at bounding box center [394, 16] width 789 height 20
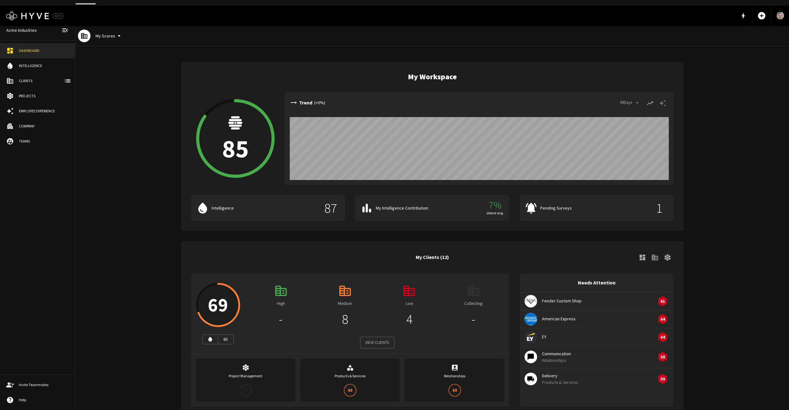
click at [110, 26] on div "My Scores" at bounding box center [101, 36] width 52 height 20
click at [110, 30] on button "My Scores" at bounding box center [109, 36] width 32 height 12
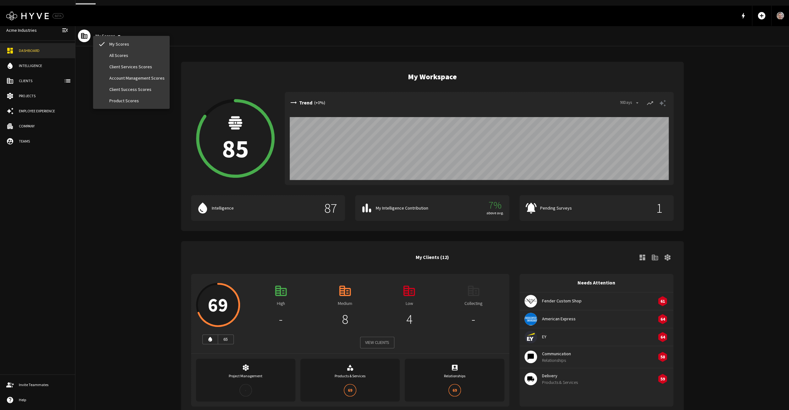
click at [110, 29] on div at bounding box center [394, 205] width 789 height 410
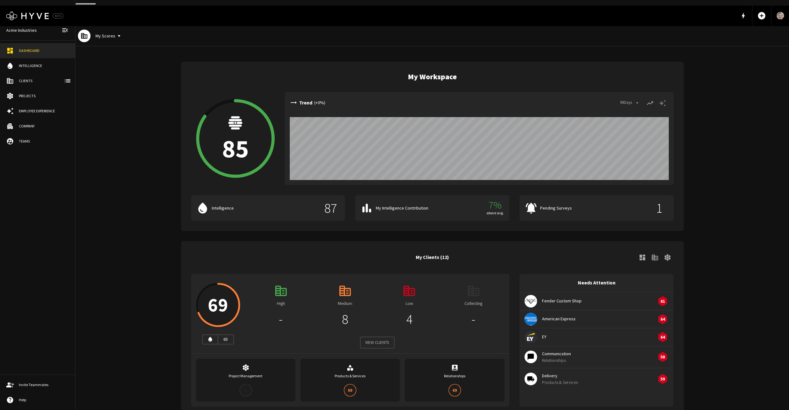
click at [112, 37] on div "My Scores" at bounding box center [101, 36] width 52 height 20
click at [110, 30] on button "My Scores" at bounding box center [109, 36] width 32 height 12
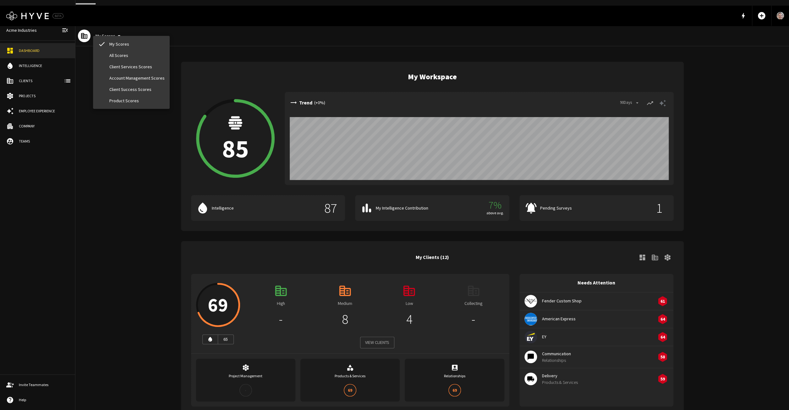
click at [113, 51] on li "All Scores" at bounding box center [131, 55] width 77 height 11
